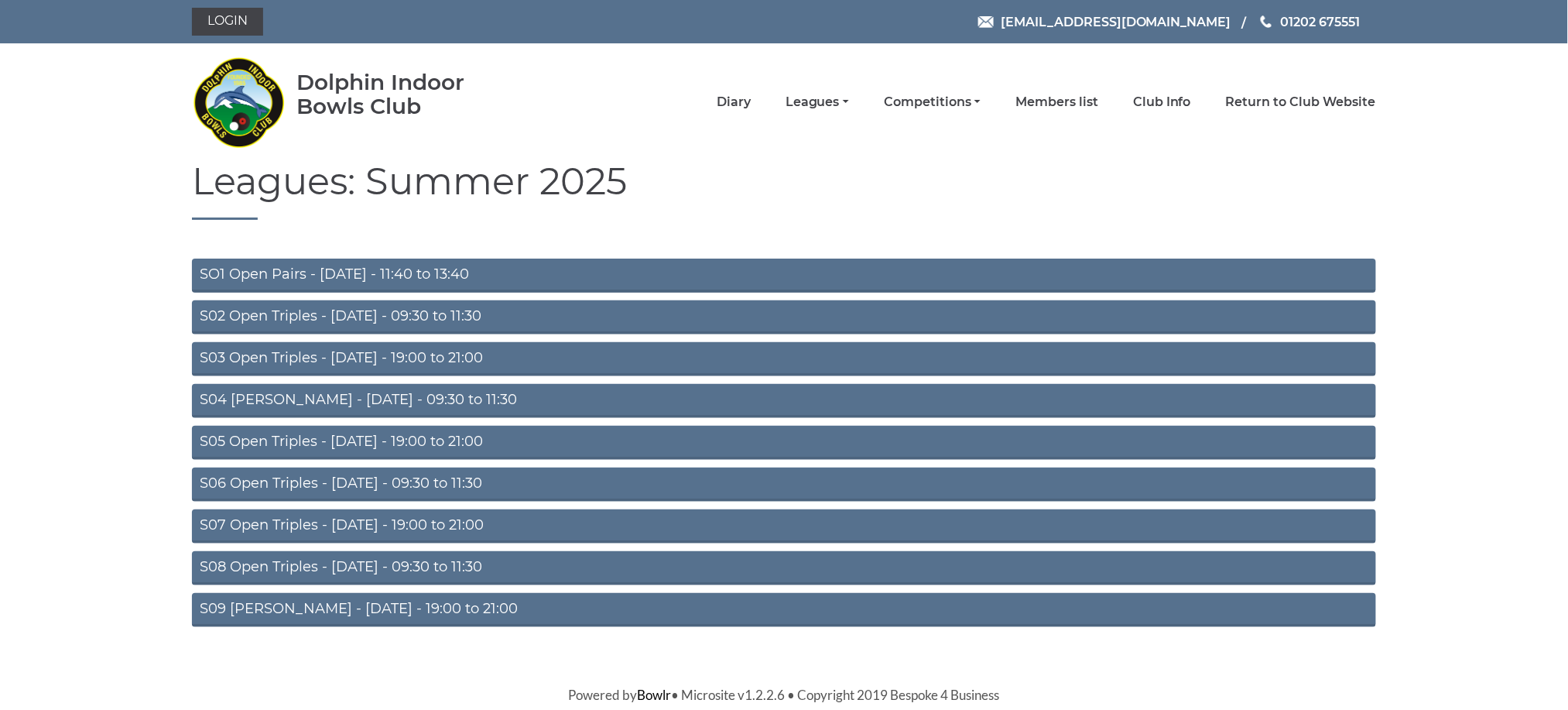
click at [361, 311] on link "S02 Open Triples - [DATE] - 09:30 to 11:30" at bounding box center [784, 317] width 1184 height 34
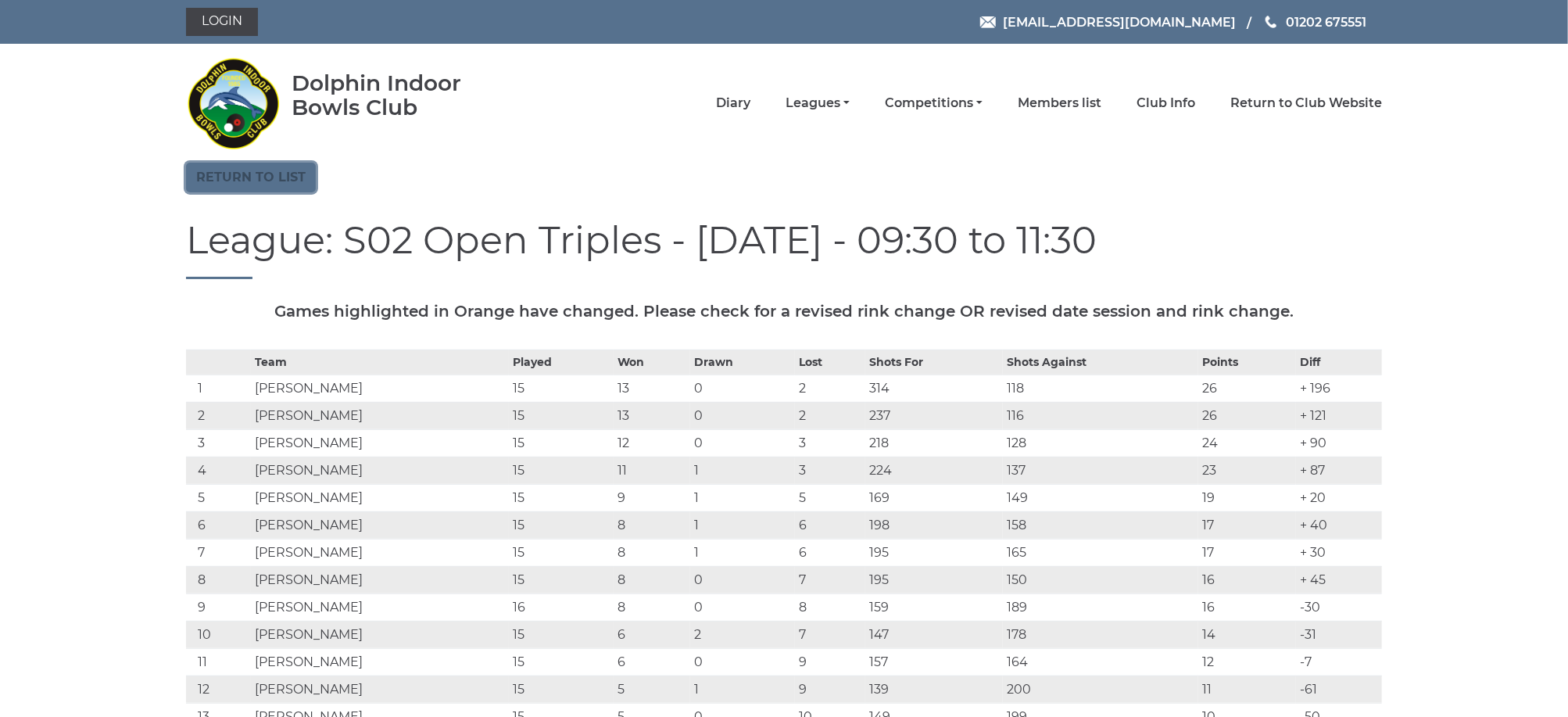
click at [210, 173] on link "Return to list" at bounding box center [251, 177] width 130 height 29
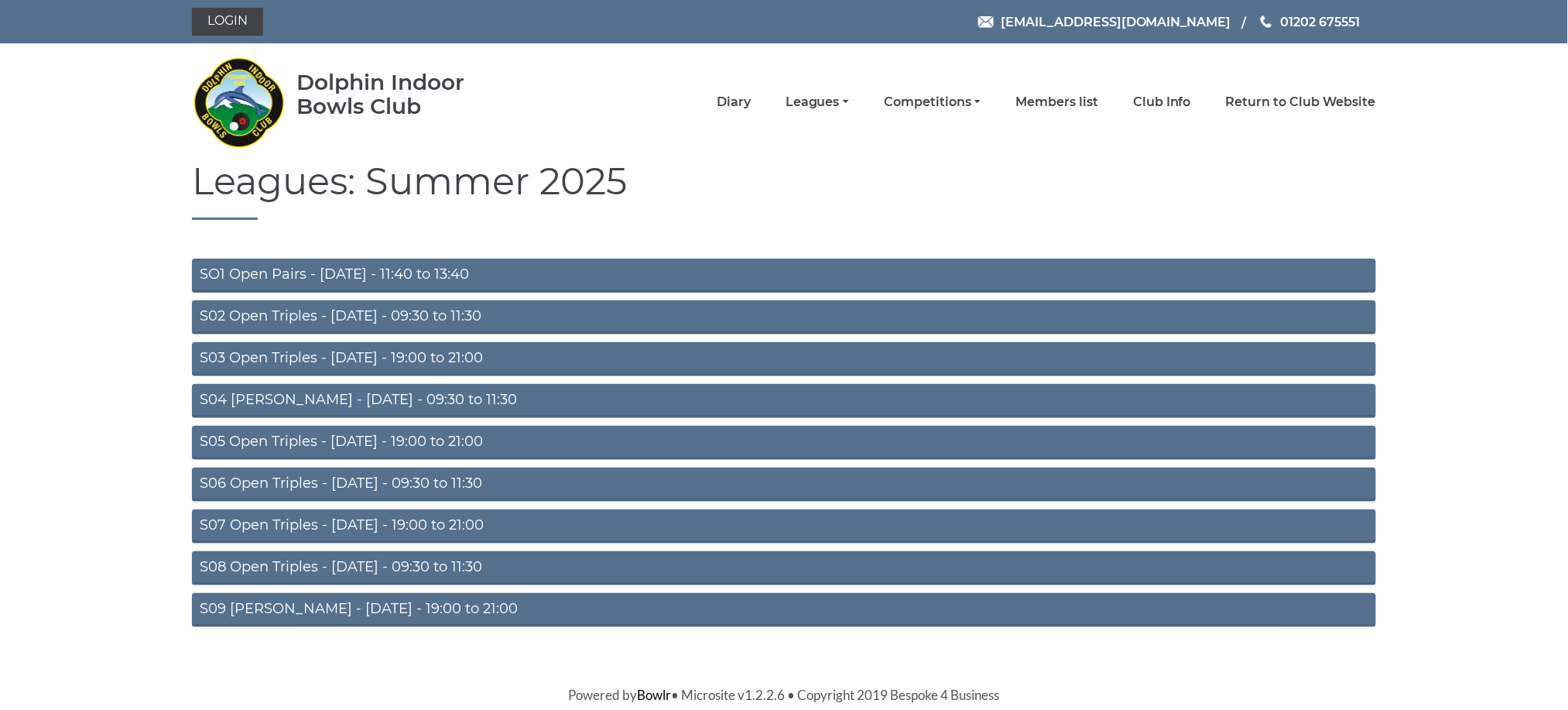
click at [342, 393] on link "S04 Aussie Pairs - Wednesday - 09:30 to 11:30" at bounding box center [784, 400] width 1184 height 34
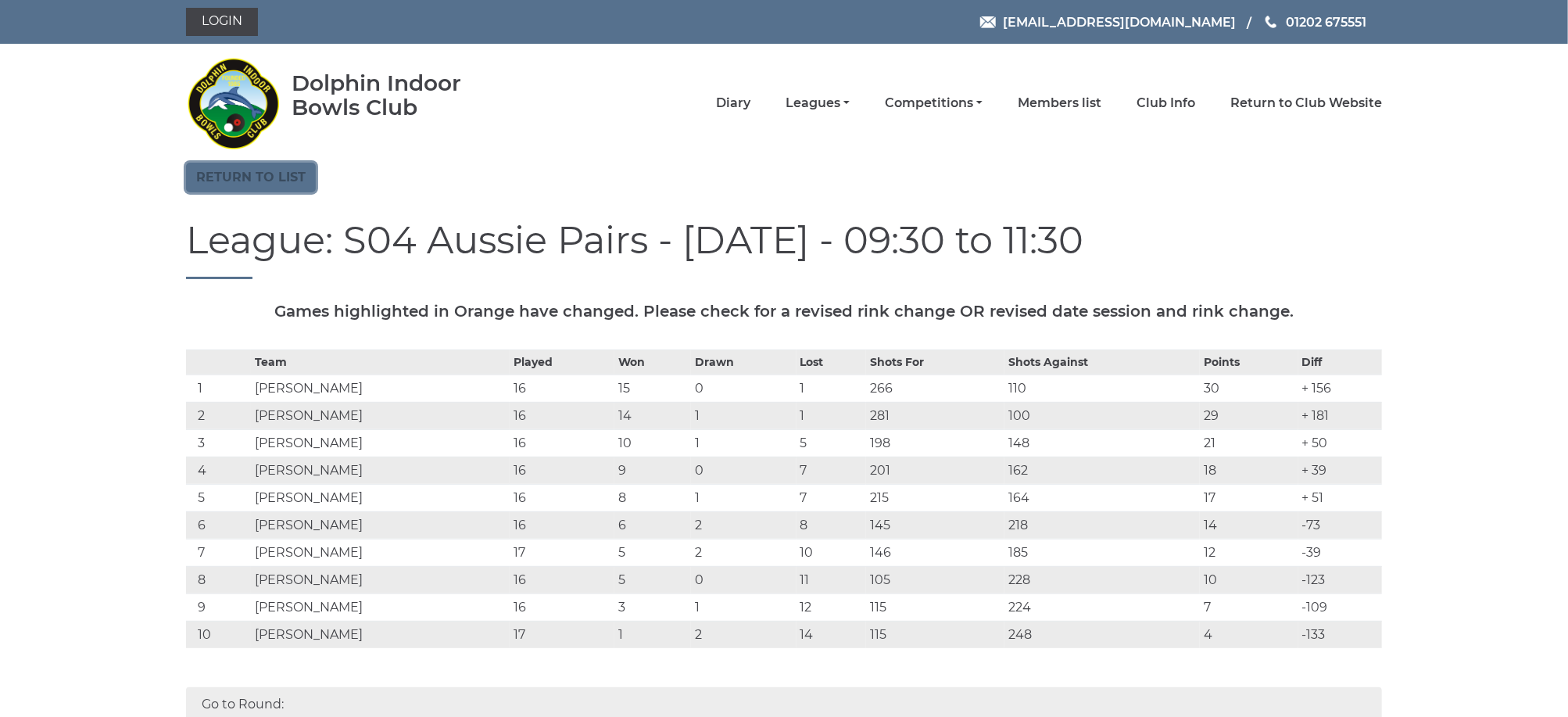
click at [202, 176] on link "Return to list" at bounding box center [251, 177] width 130 height 29
